Goal: Find specific page/section: Find specific page/section

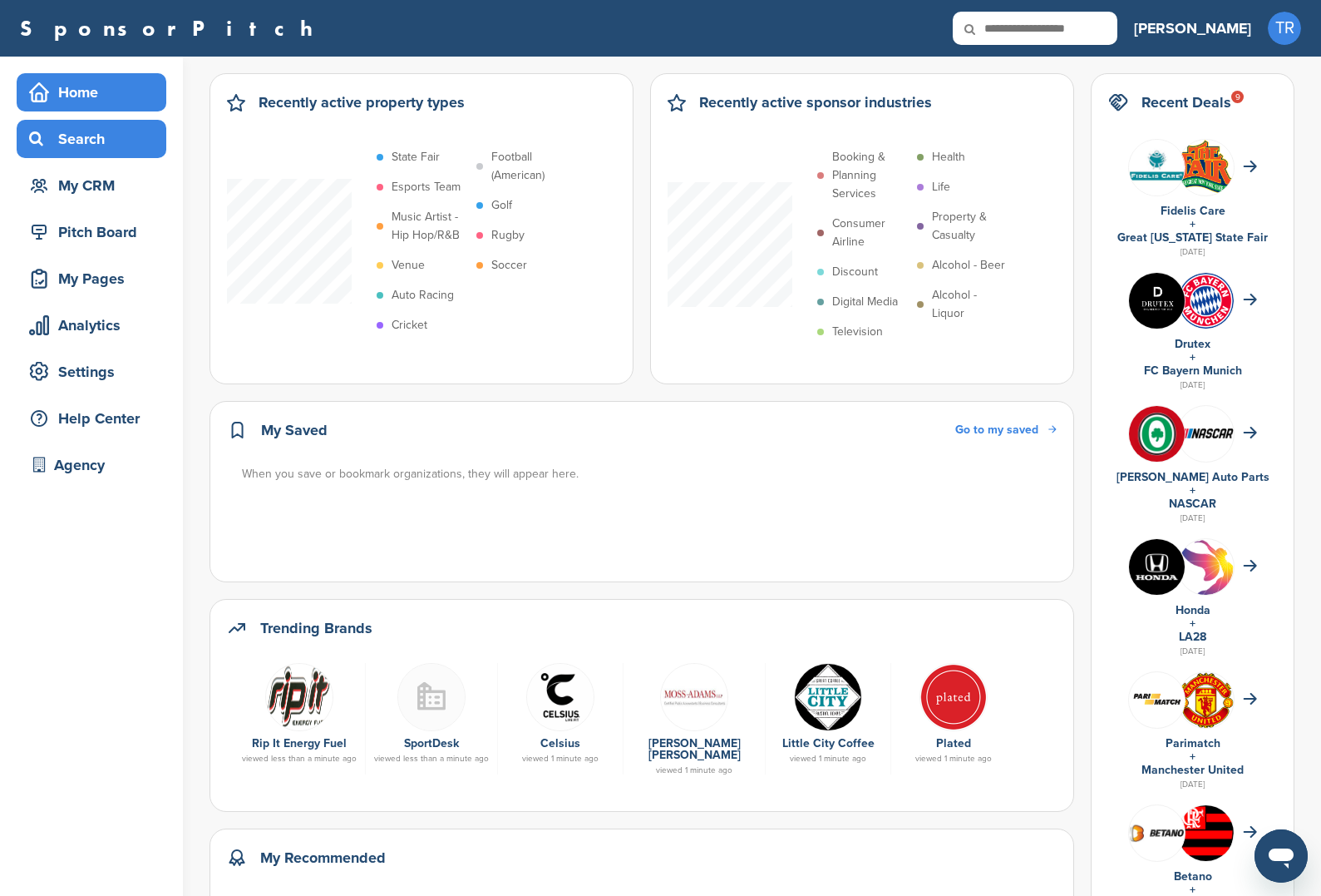
click at [101, 147] on div "Search" at bounding box center [96, 138] width 141 height 30
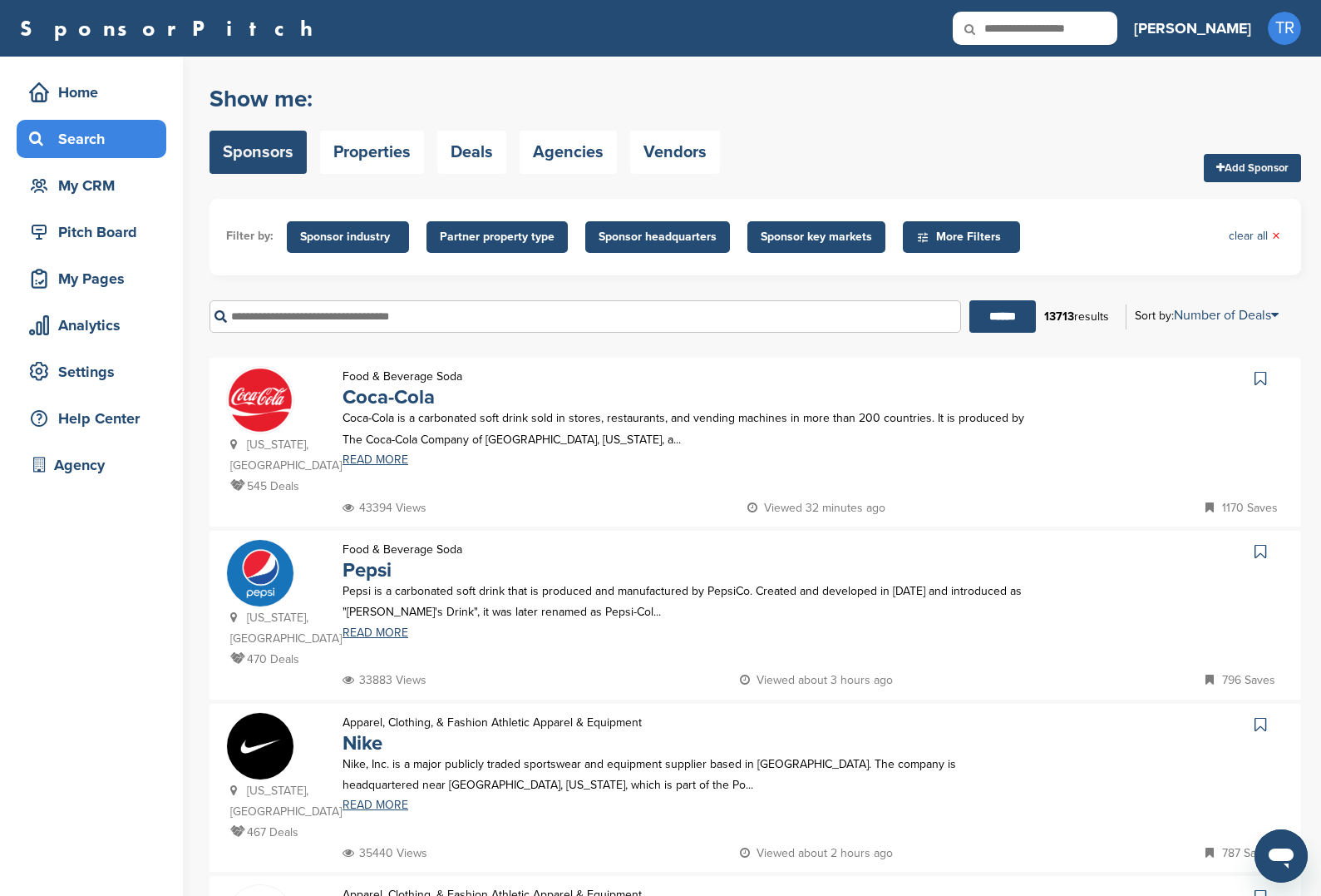
click at [354, 249] on span "Sponsor industry" at bounding box center [348, 236] width 123 height 31
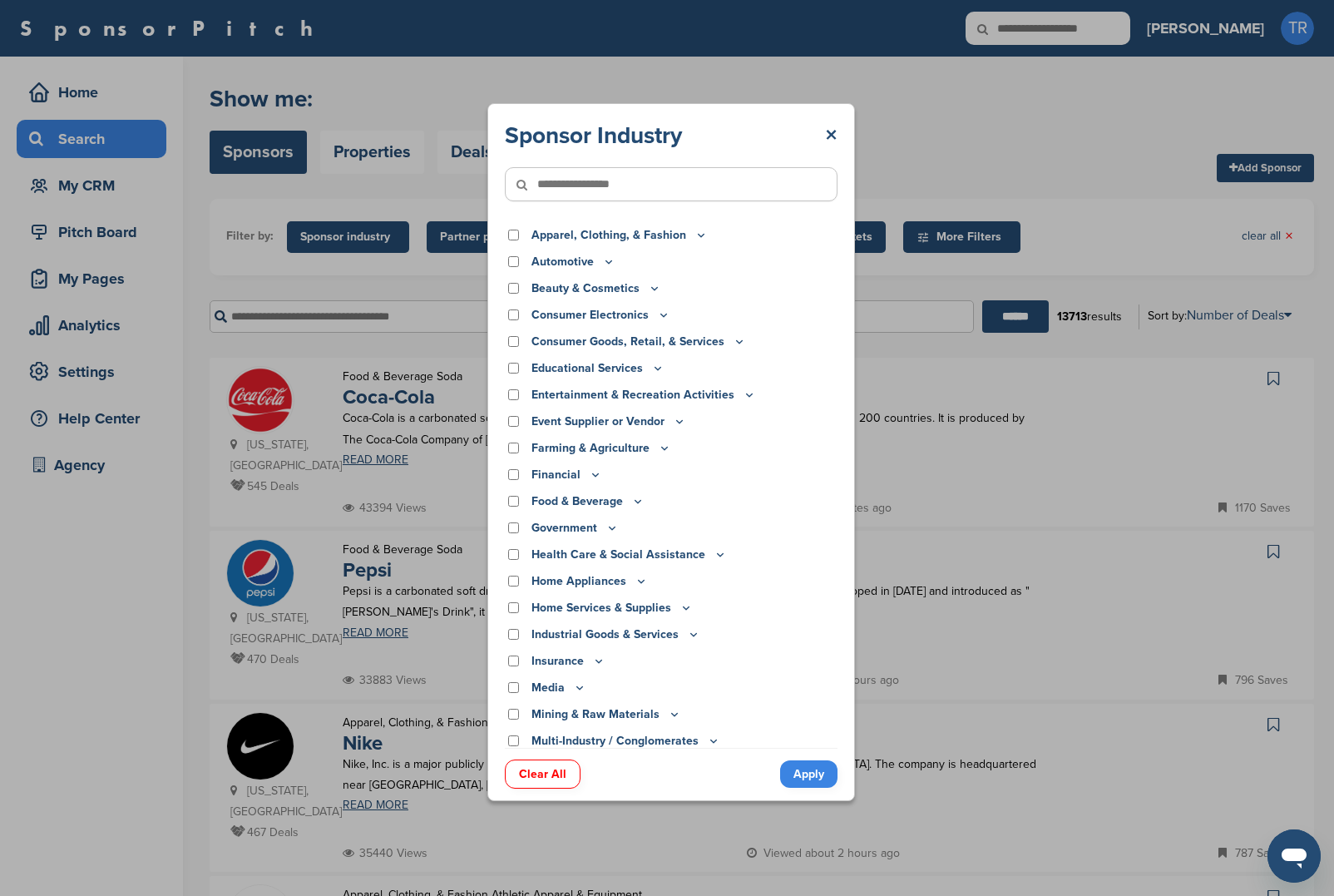
click at [817, 134] on div "Sponsor Industry ×" at bounding box center [671, 135] width 333 height 30
click at [835, 132] on link "×" at bounding box center [832, 135] width 13 height 30
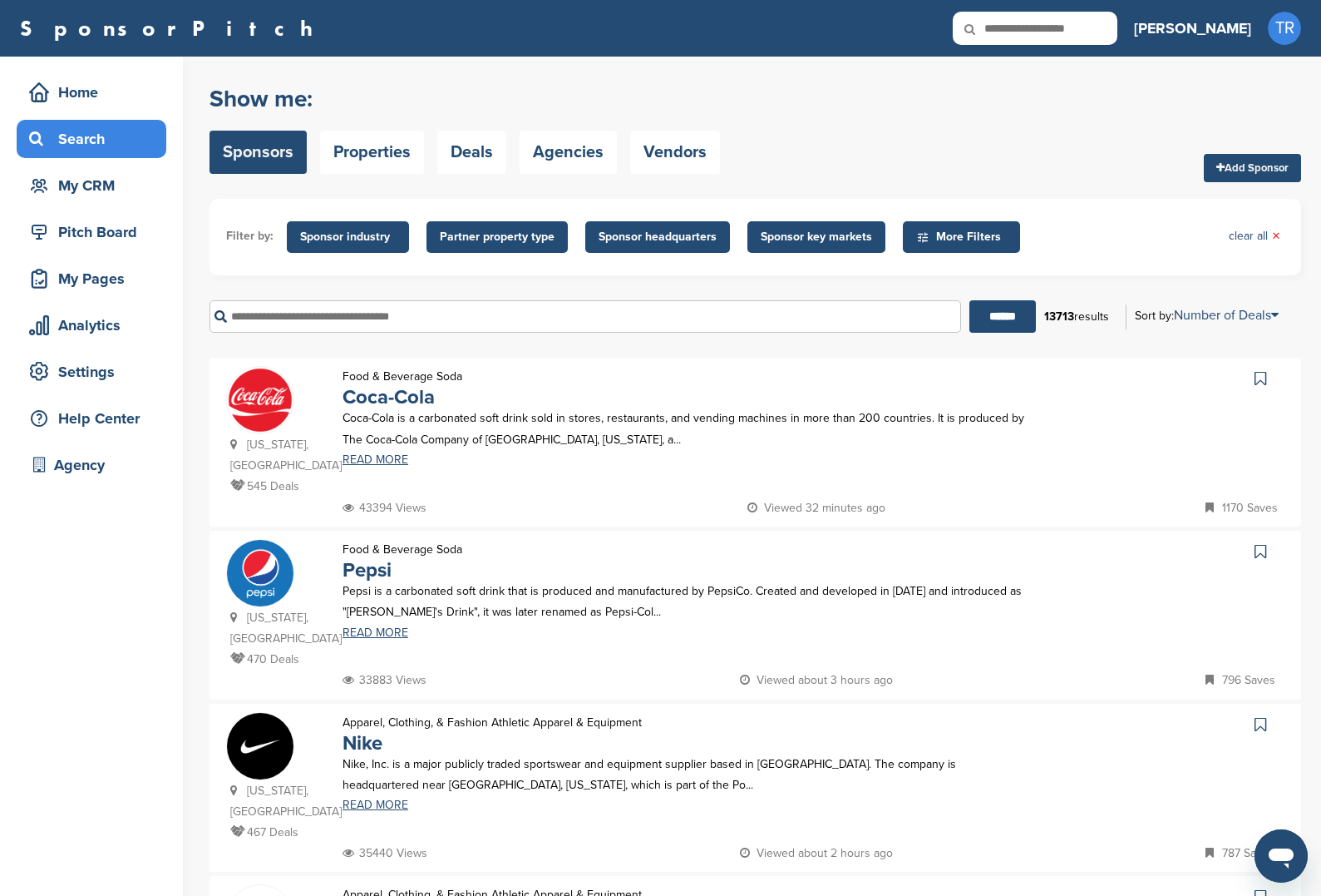
click at [541, 235] on span "Partner property type" at bounding box center [497, 237] width 115 height 18
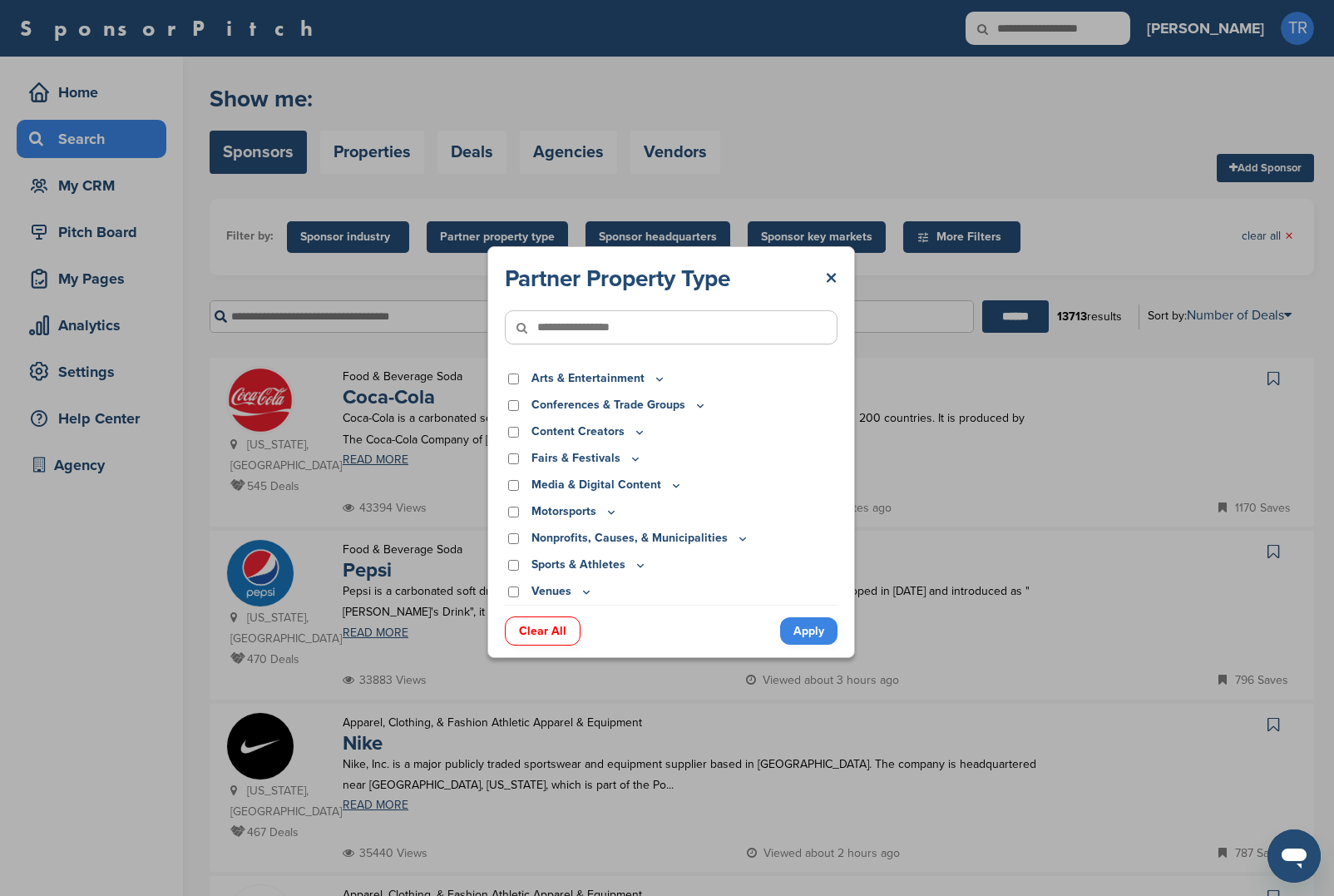
click at [594, 516] on p "Motorsports" at bounding box center [575, 511] width 87 height 18
click at [610, 510] on icon at bounding box center [611, 512] width 13 height 14
